Goal: Task Accomplishment & Management: Manage account settings

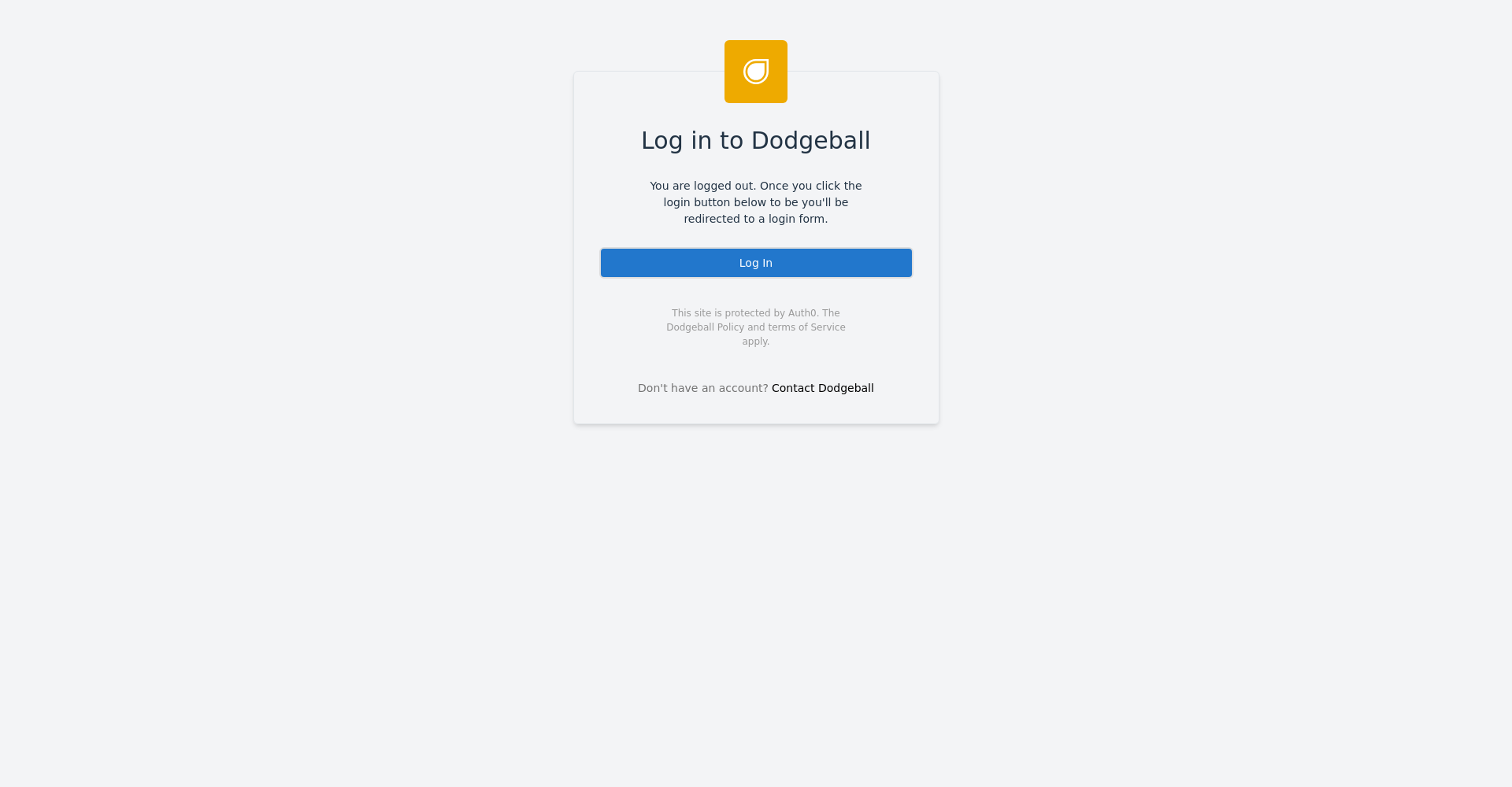
click at [801, 259] on div "Log In" at bounding box center [756, 263] width 315 height 32
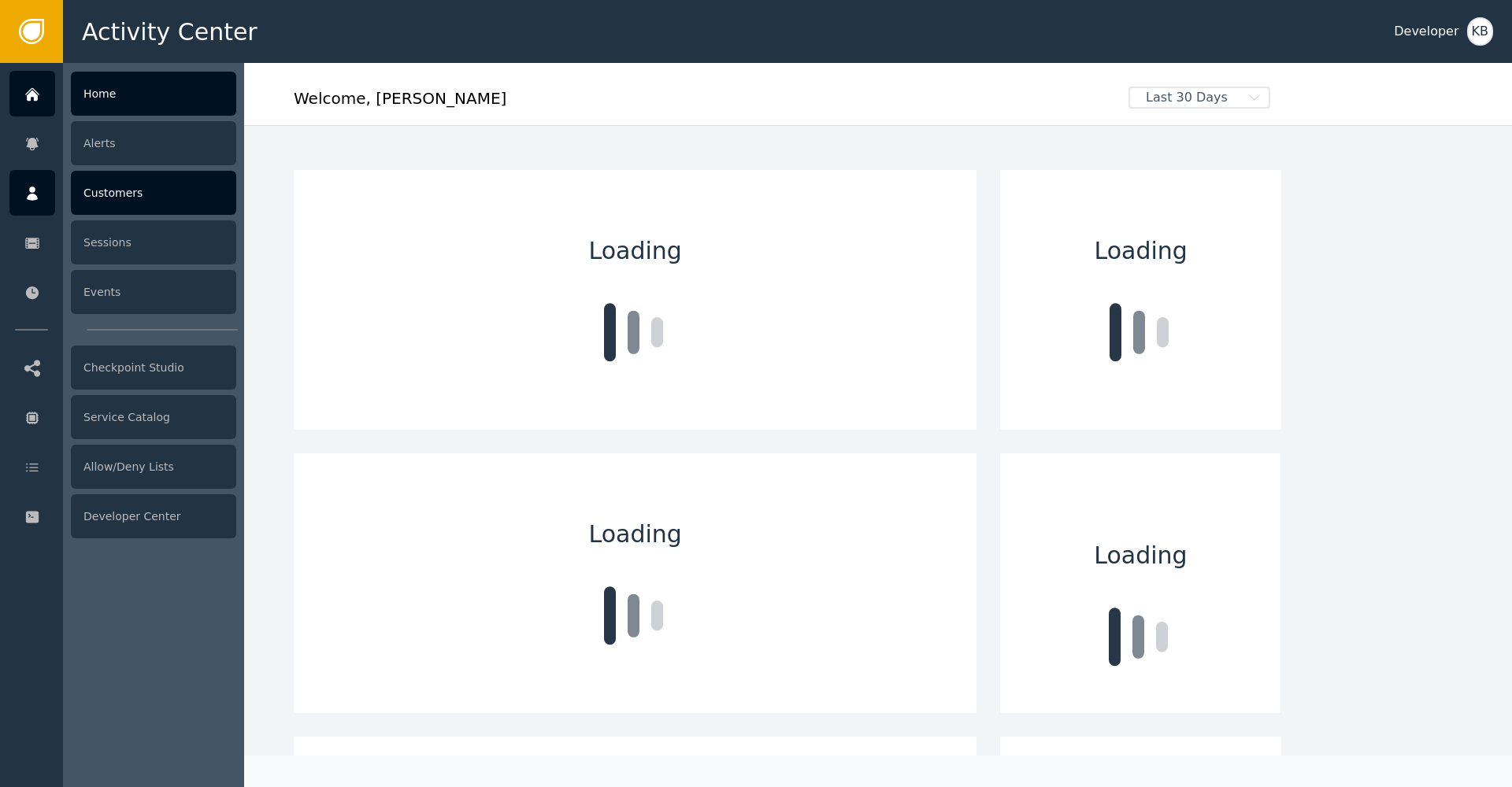
click at [17, 198] on div at bounding box center [32, 192] width 46 height 46
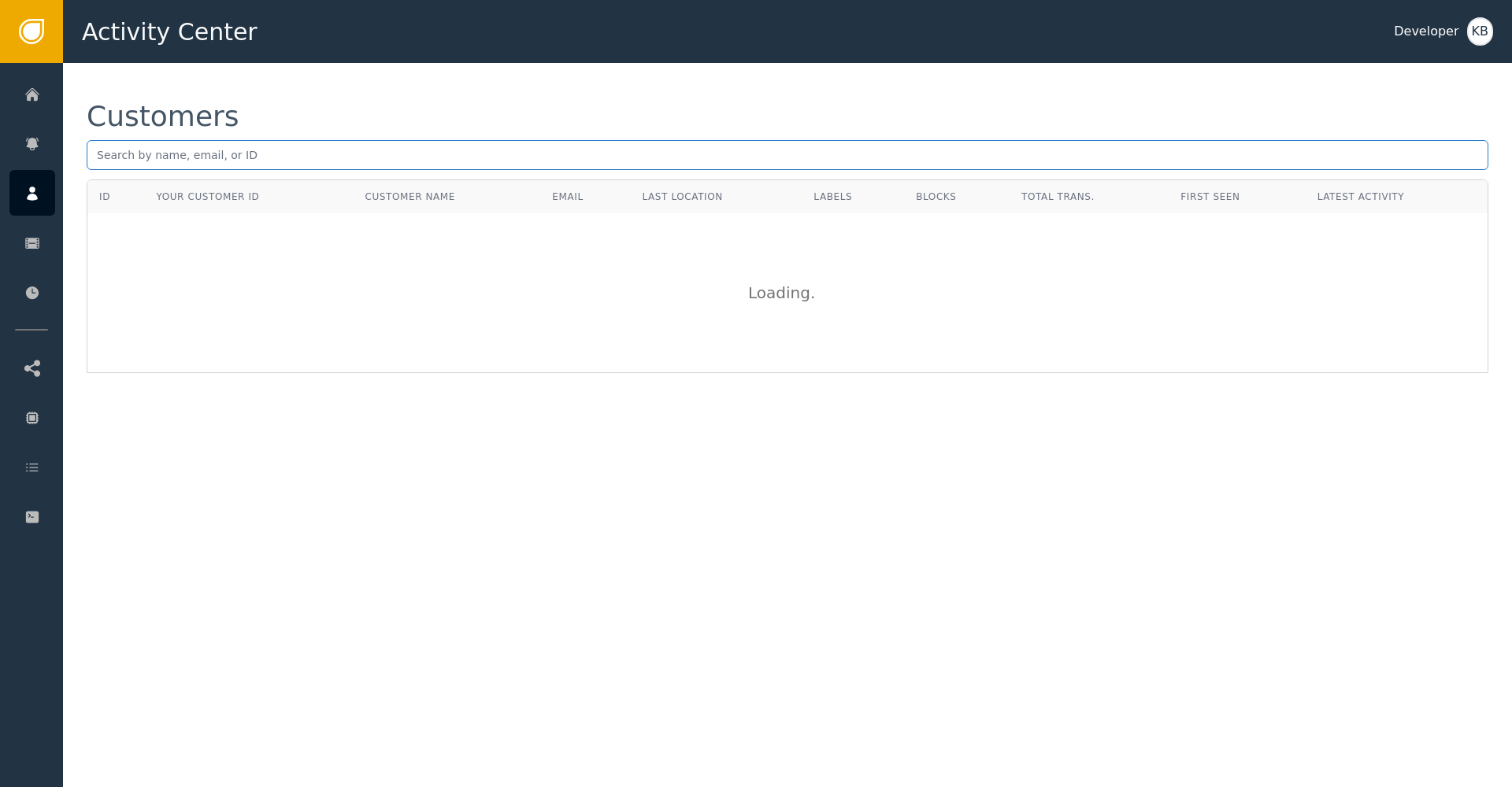
click at [179, 165] on input "text" at bounding box center [787, 155] width 1401 height 30
paste input "[PERSON_NAME][EMAIL_ADDRESS][DOMAIN_NAME]"
type input "[PERSON_NAME][EMAIL_ADDRESS][DOMAIN_NAME]"
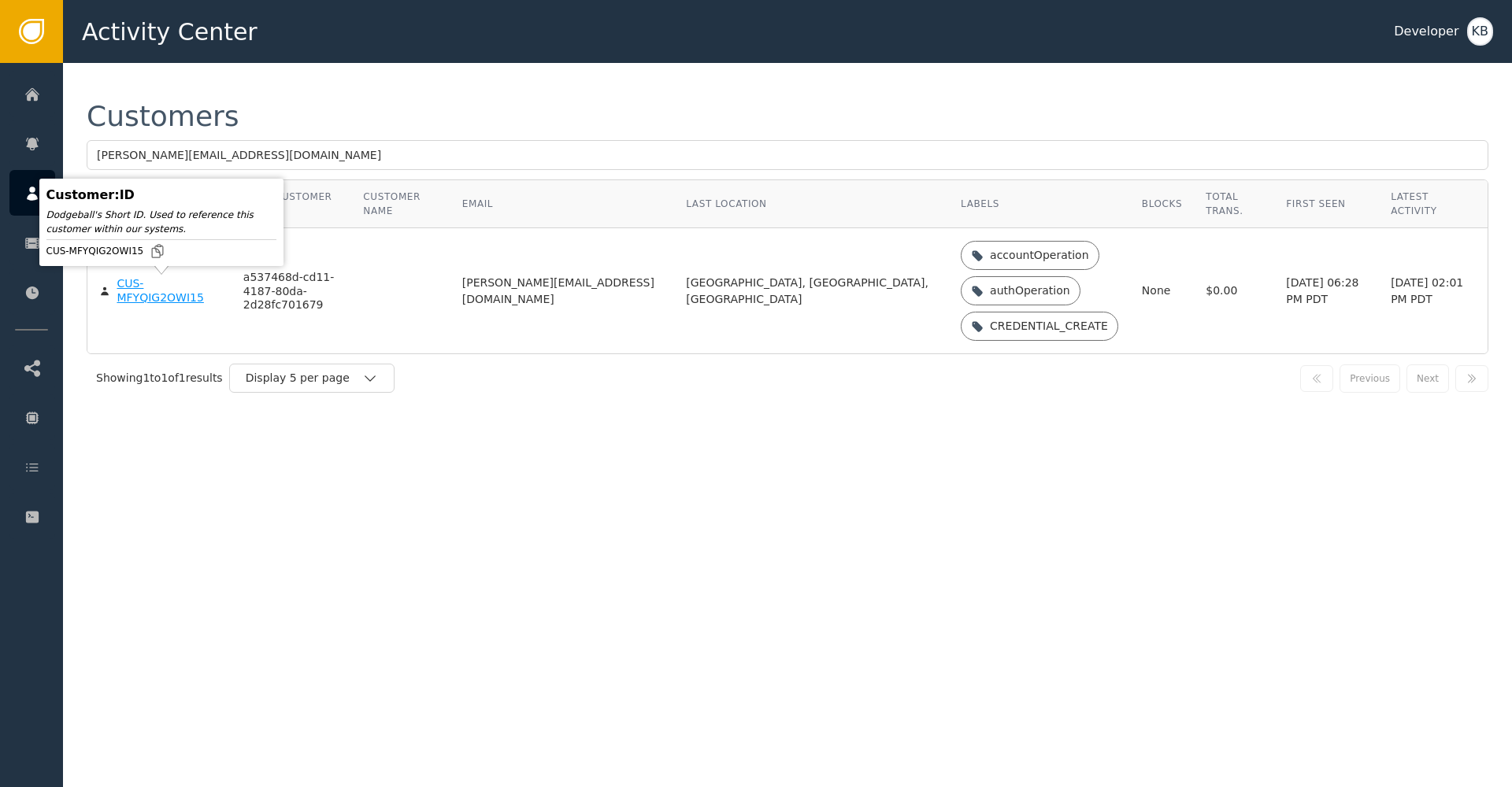
click at [159, 292] on div "CUS-MFYQIG2OWI15" at bounding box center [167, 290] width 102 height 27
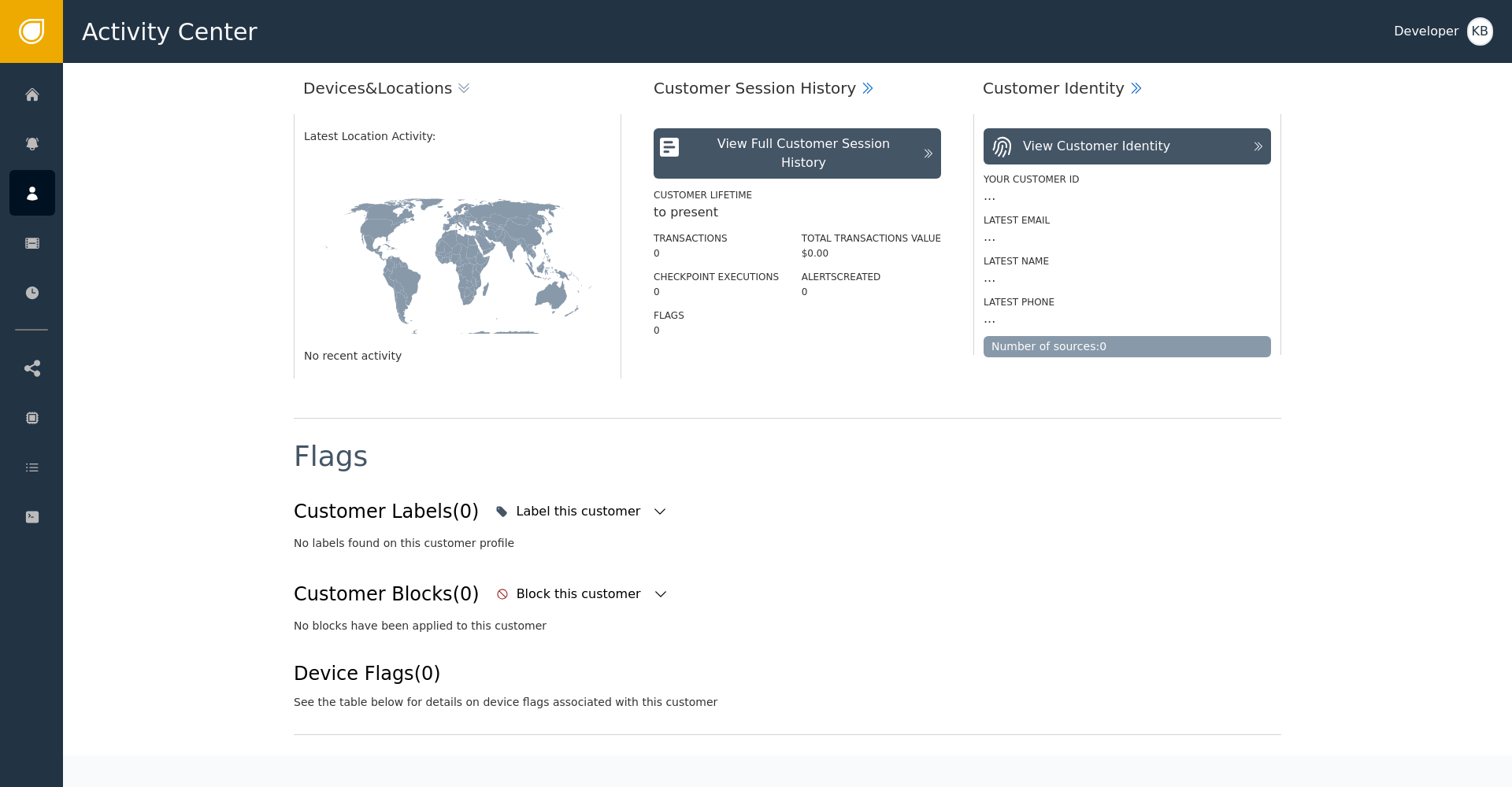
scroll to position [294, 0]
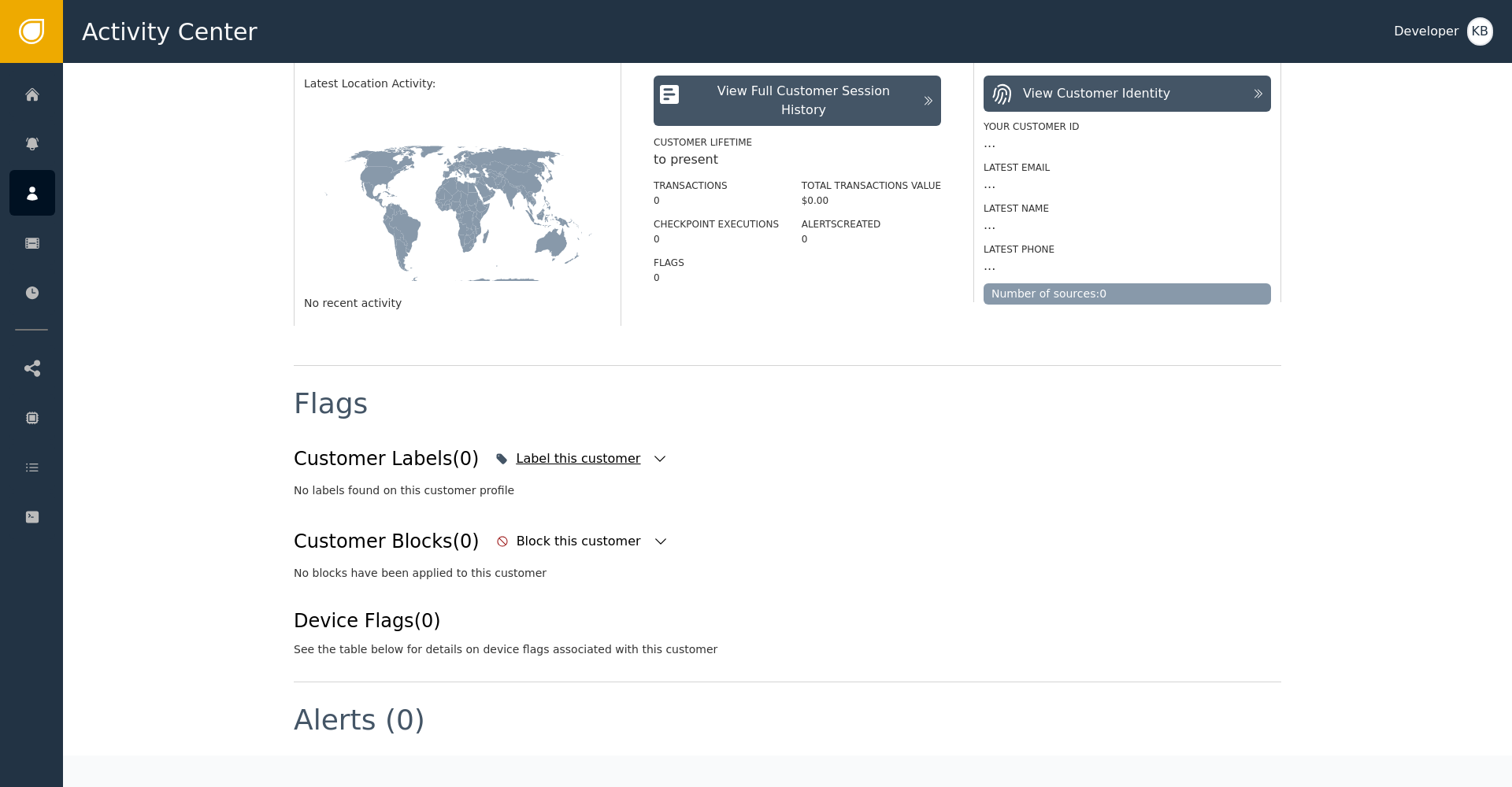
click at [652, 453] on icon "button" at bounding box center [660, 458] width 16 height 16
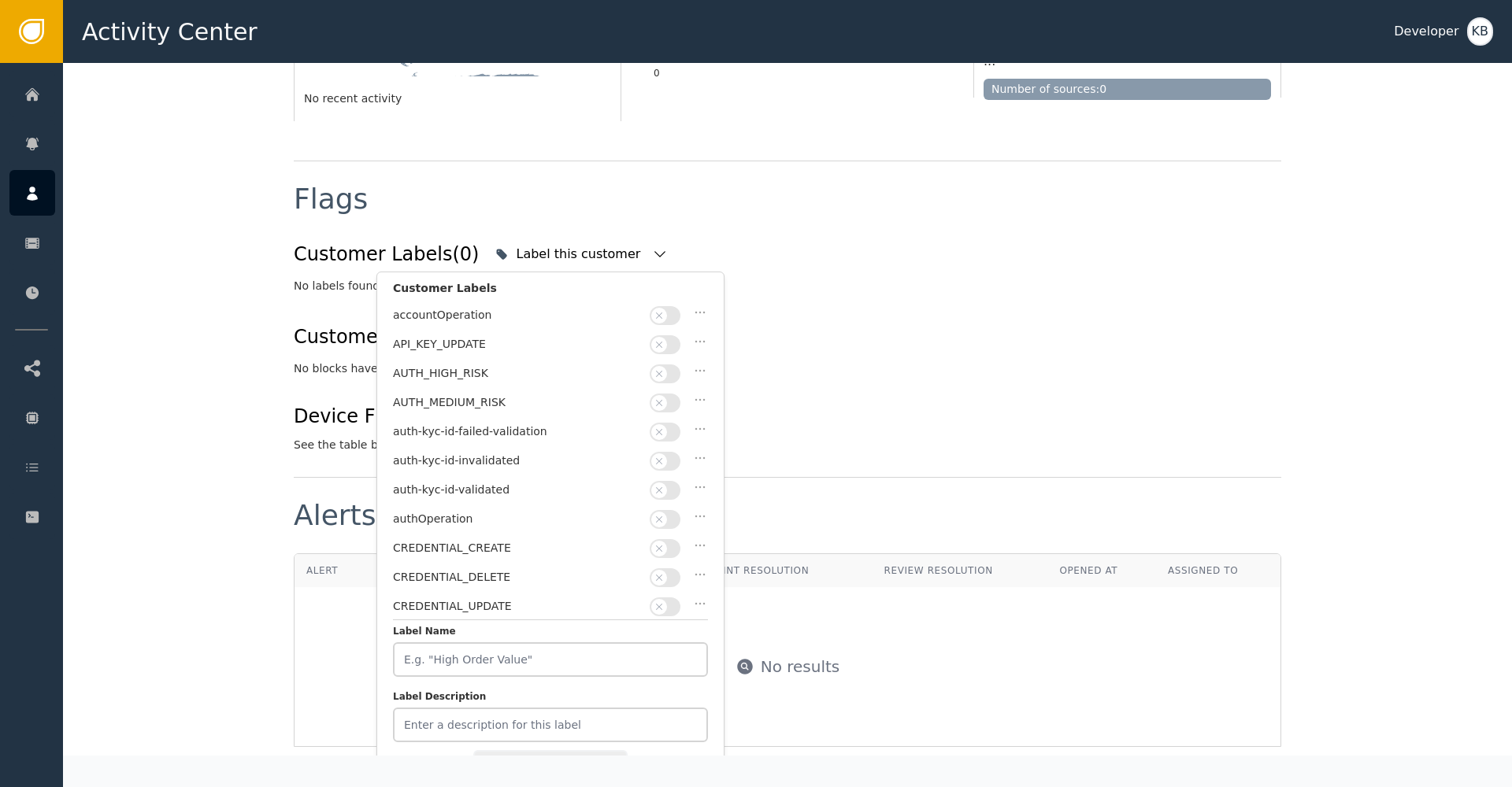
scroll to position [548, 0]
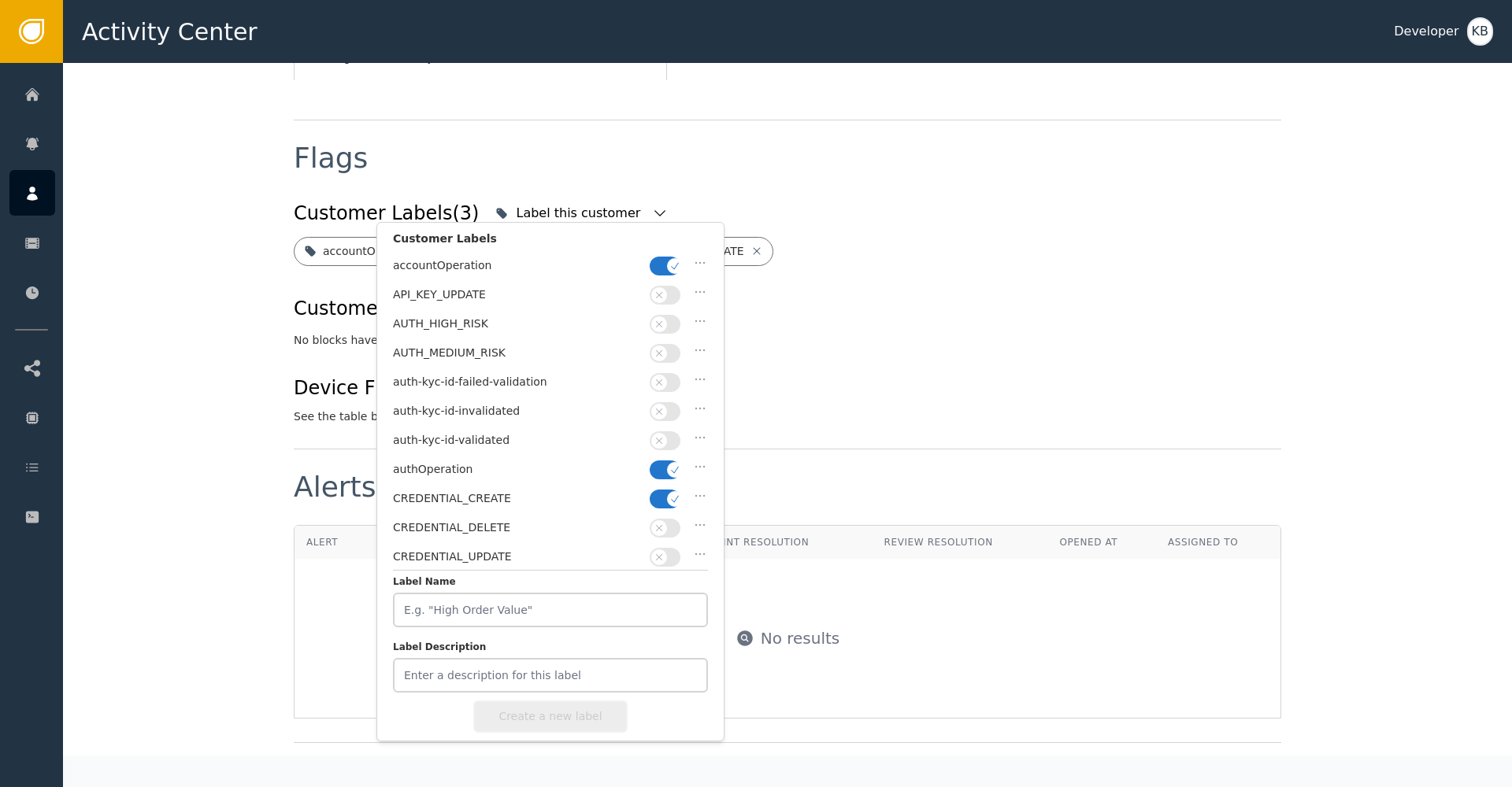
click at [667, 270] on button "button" at bounding box center [665, 266] width 31 height 19
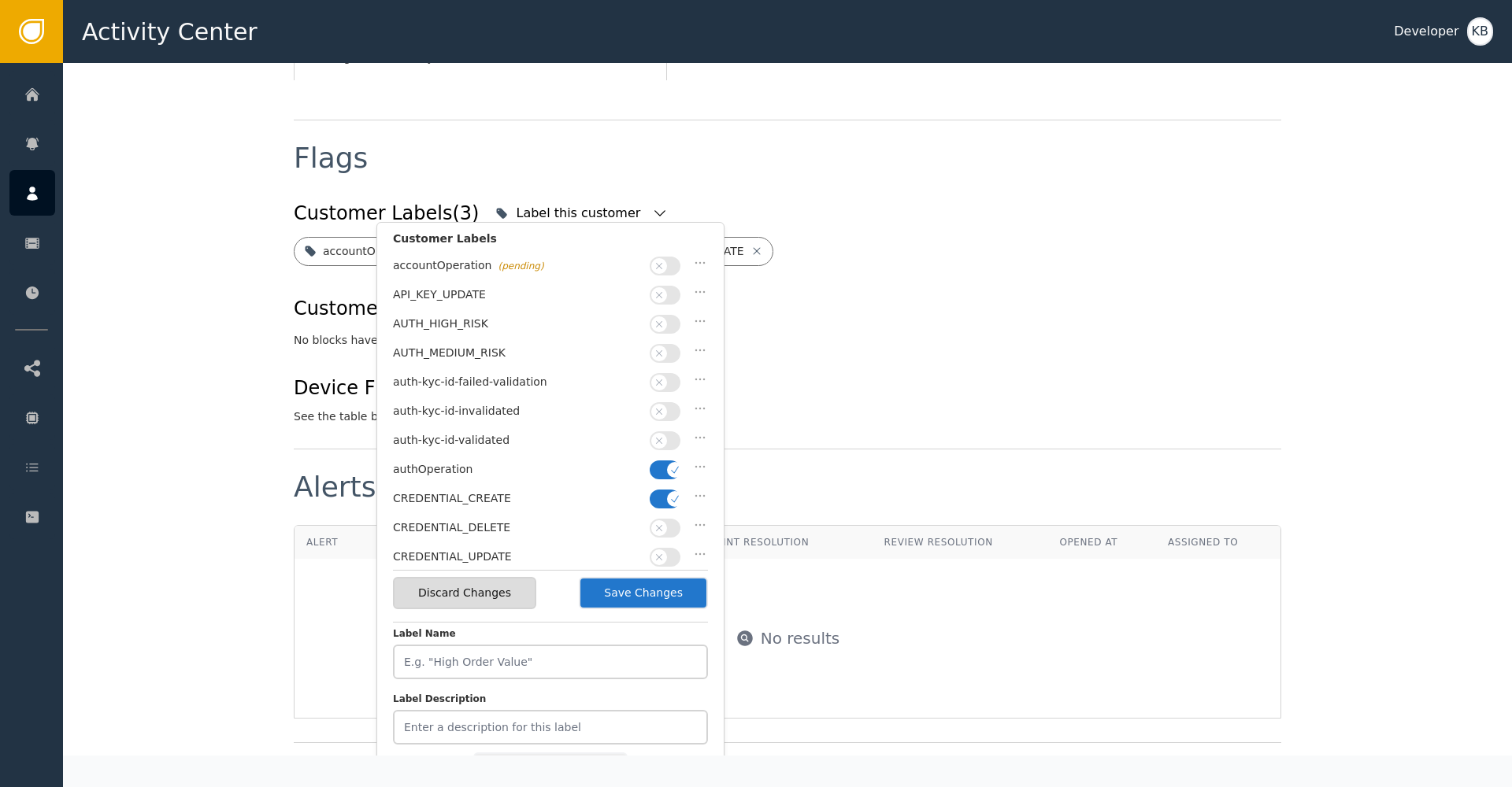
drag, startPoint x: 662, startPoint y: 489, endPoint x: 662, endPoint y: 467, distance: 22.0
click at [662, 490] on button "button" at bounding box center [665, 499] width 31 height 19
click at [662, 467] on button "button" at bounding box center [665, 470] width 31 height 19
click at [663, 436] on icon "button" at bounding box center [658, 440] width 11 height 11
drag, startPoint x: 680, startPoint y: 595, endPoint x: 747, endPoint y: 577, distance: 69.4
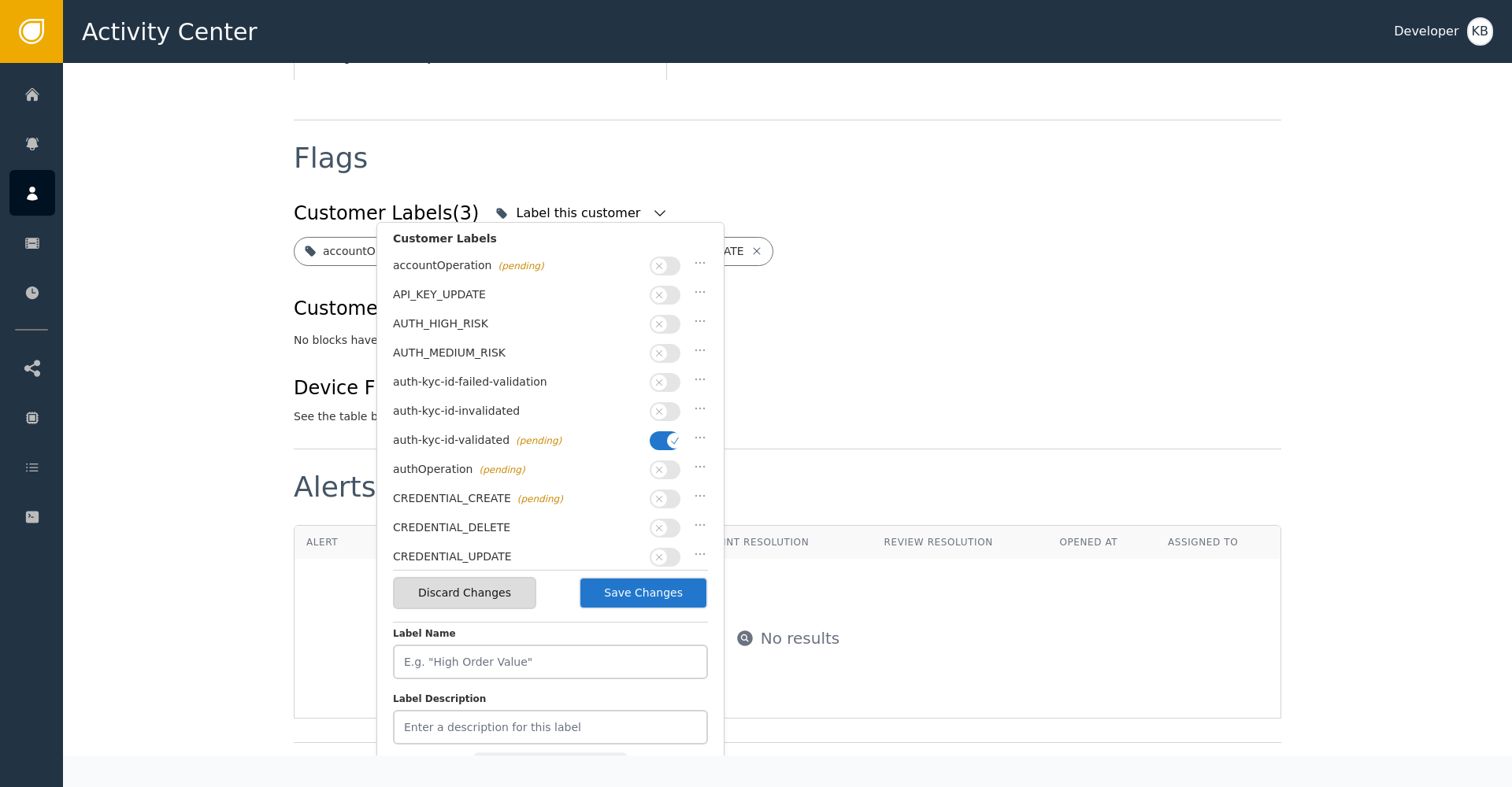
click at [680, 595] on button "Save Changes" at bounding box center [643, 593] width 129 height 32
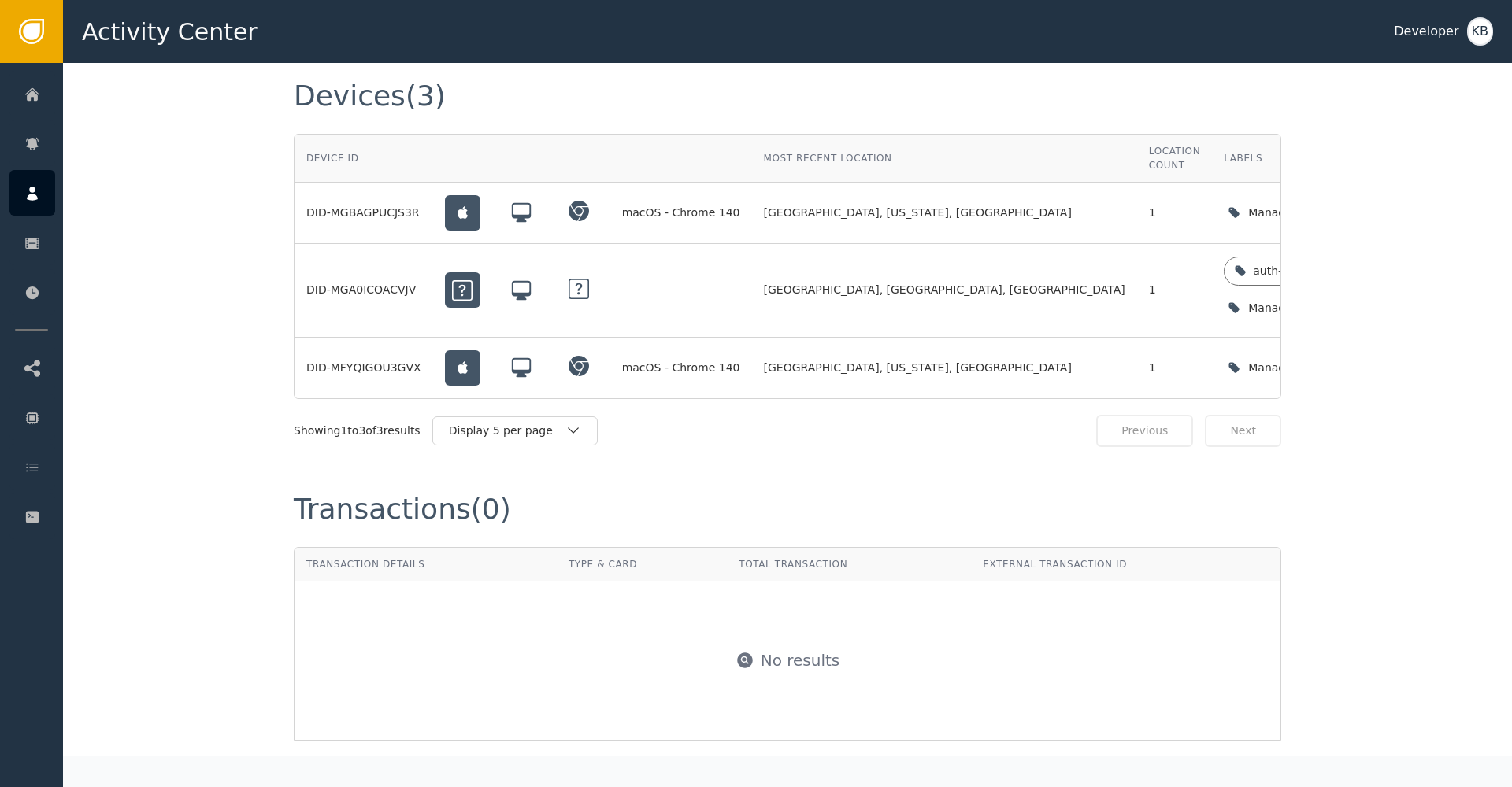
scroll to position [1185, 0]
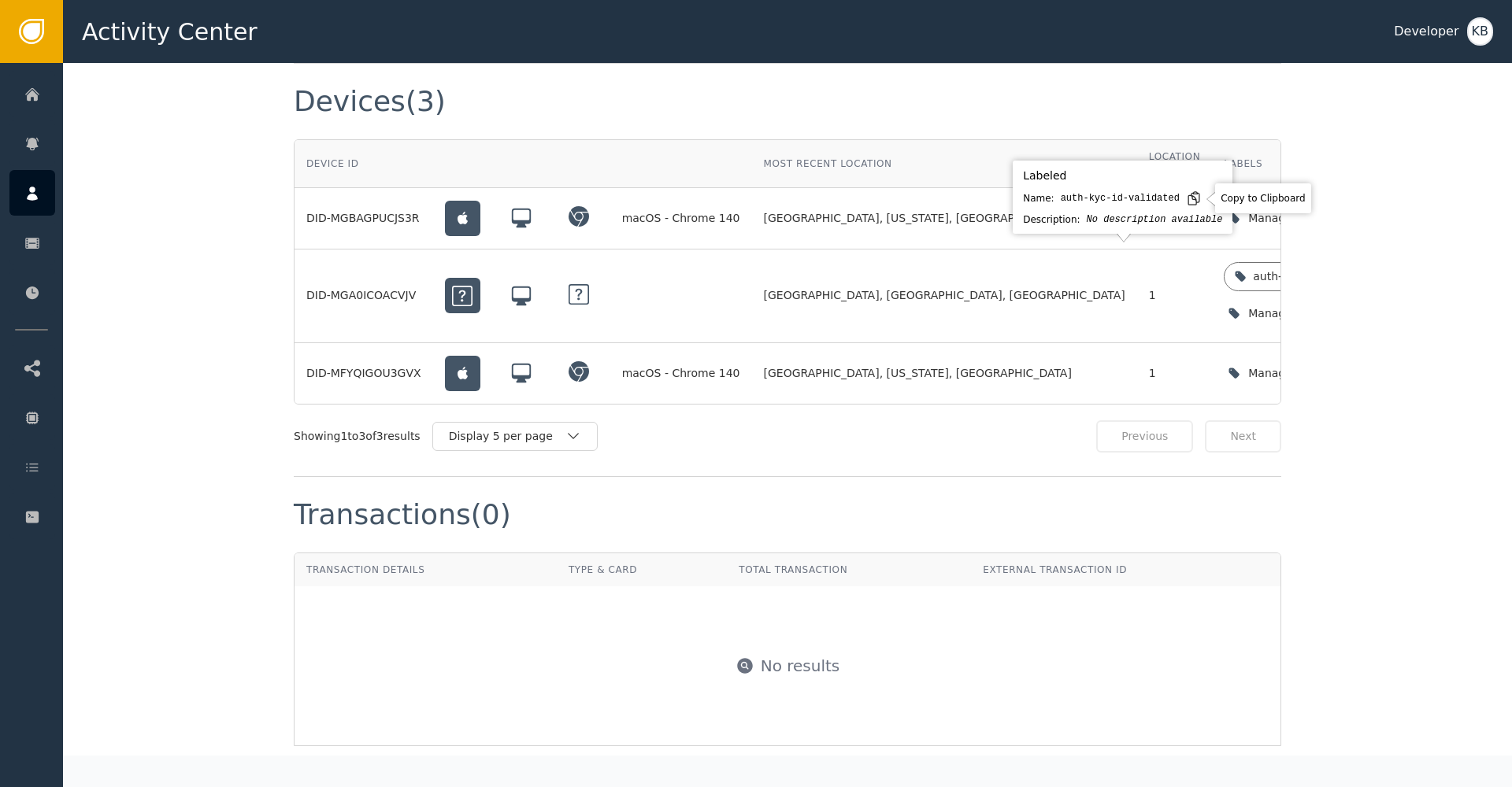
click at [1190, 205] on icon at bounding box center [1193, 198] width 16 height 16
click at [1224, 207] on div "Manage device labels" at bounding box center [1311, 218] width 176 height 32
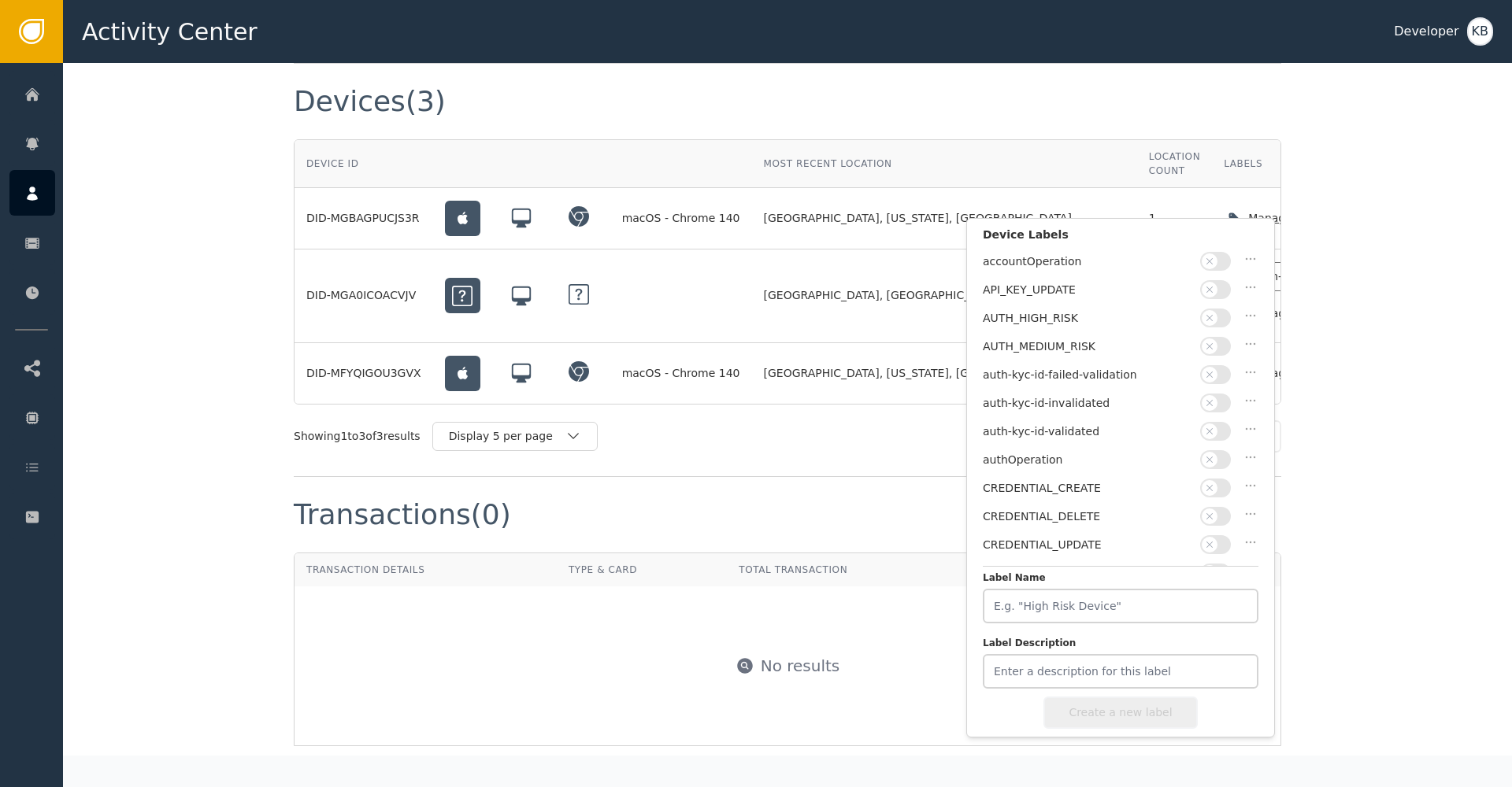
click at [1217, 426] on button "button" at bounding box center [1215, 431] width 31 height 19
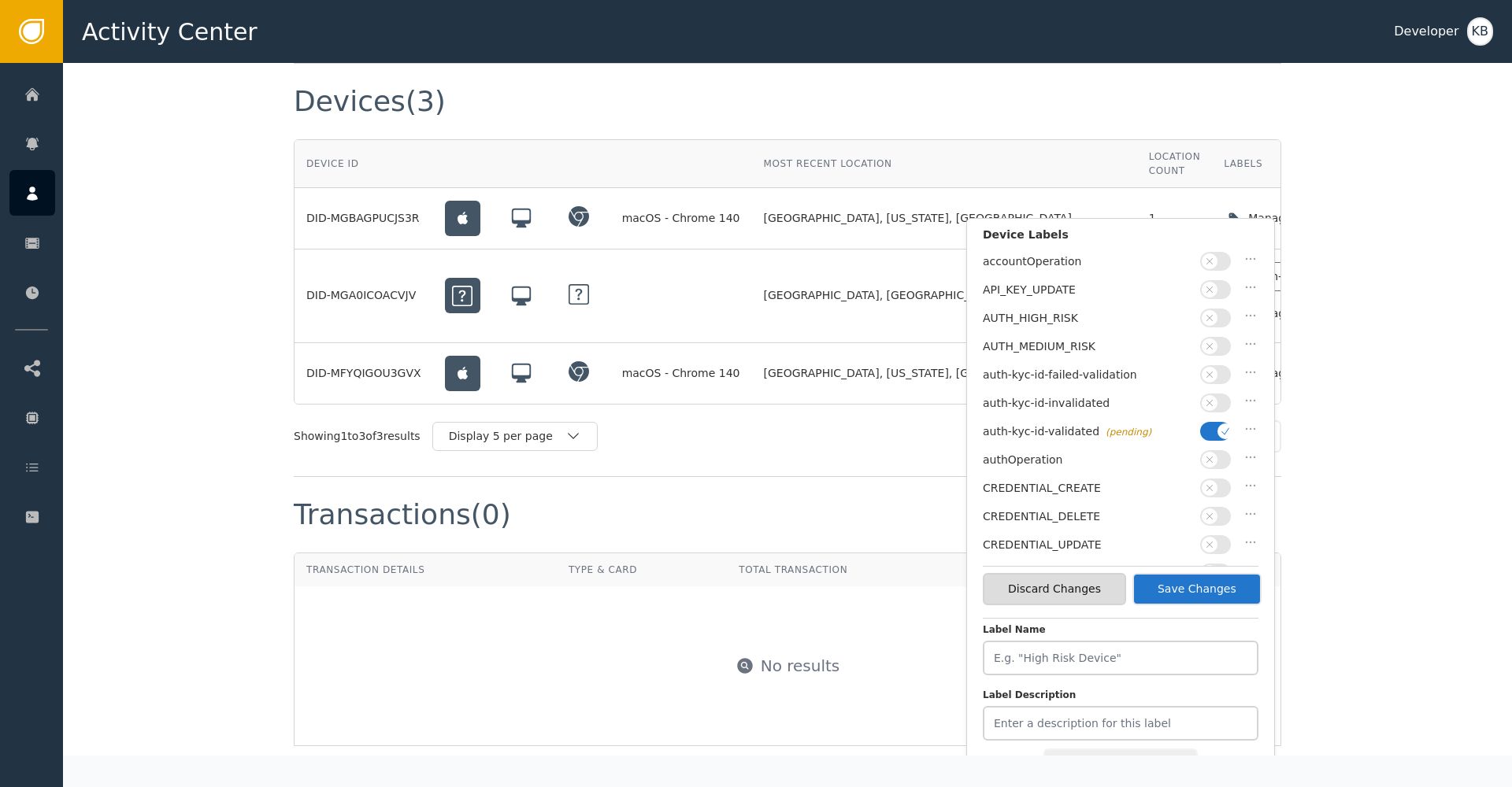
click at [1228, 598] on button "Save Changes" at bounding box center [1197, 589] width 129 height 32
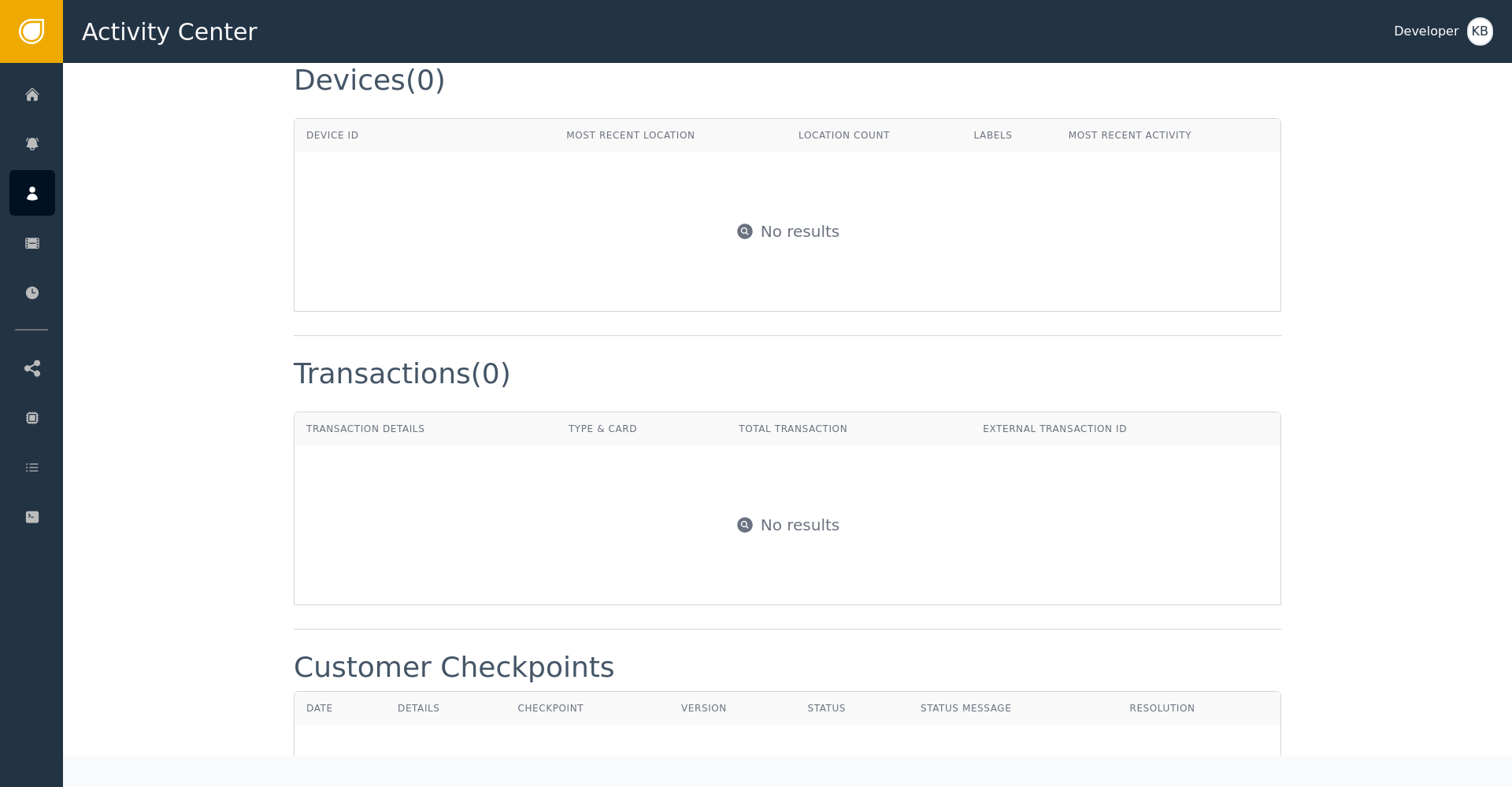
click at [1376, 527] on div "Label this customer Block this customer Customer : ... ... Flags Checkpoints No…" at bounding box center [787, 53] width 1449 height 2351
